Goal: Navigation & Orientation: Find specific page/section

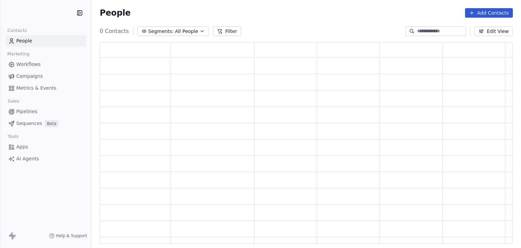
scroll to position [196, 408]
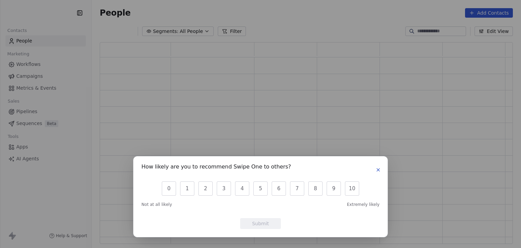
click at [22, 147] on div "How likely are you to recommend Swipe One to others? 0 1 2 3 4 5 6 7 8 9 10 Not…" at bounding box center [260, 124] width 521 height 248
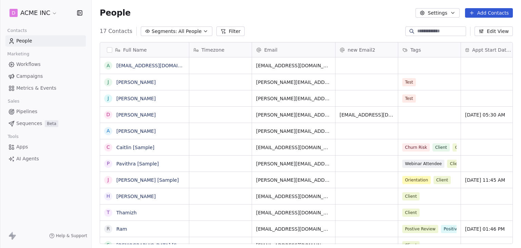
scroll to position [212, 424]
click at [25, 63] on span "Workflows" at bounding box center [28, 64] width 24 height 7
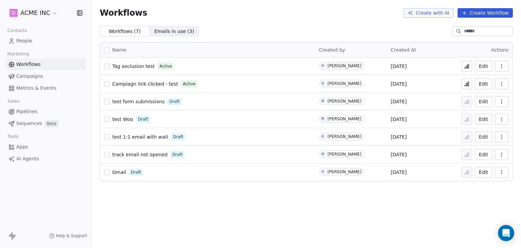
click at [29, 40] on span "People" at bounding box center [24, 40] width 16 height 7
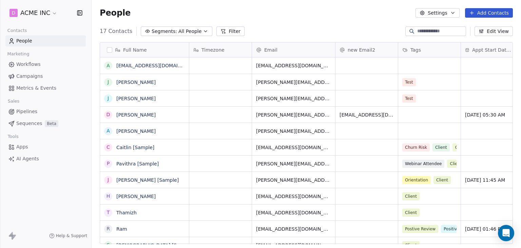
scroll to position [212, 424]
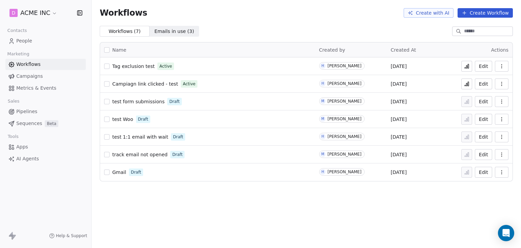
click at [137, 102] on span "test form submissions" at bounding box center [138, 101] width 52 height 5
